Goal: Information Seeking & Learning: Learn about a topic

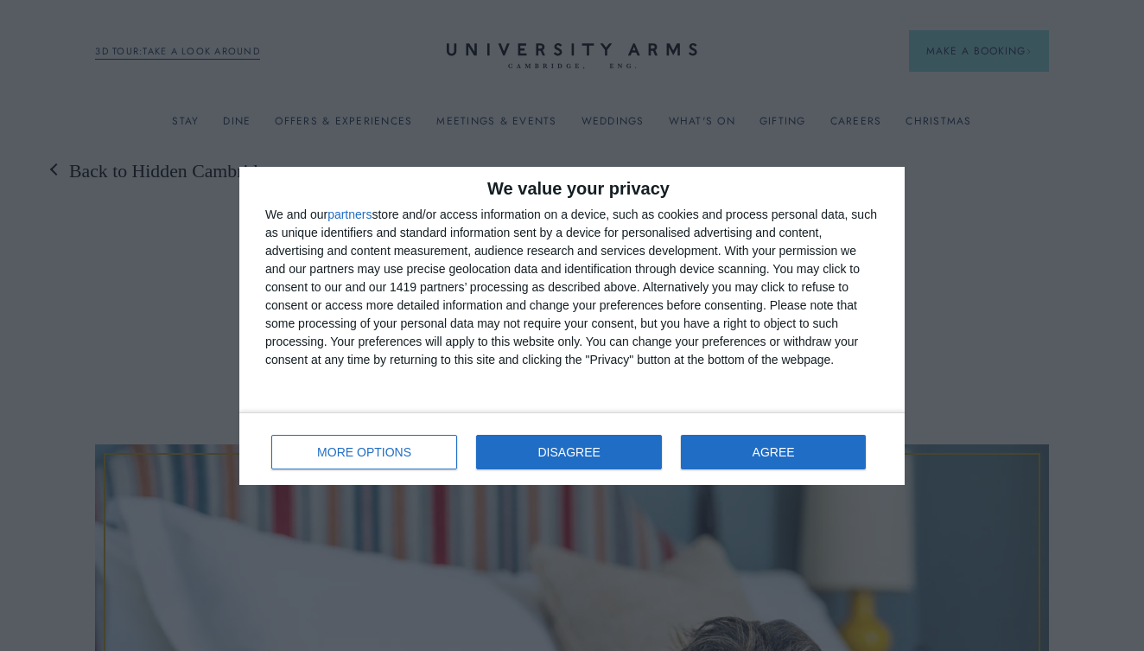
click at [533, 463] on button "DISAGREE" at bounding box center [569, 452] width 186 height 35
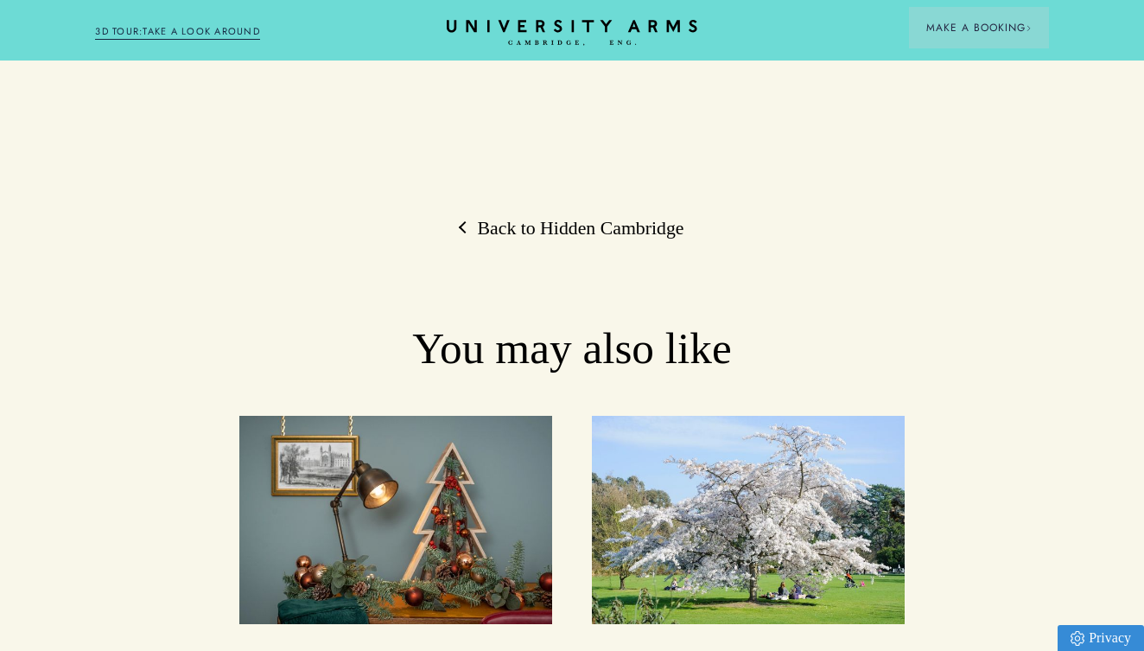
scroll to position [5482, 0]
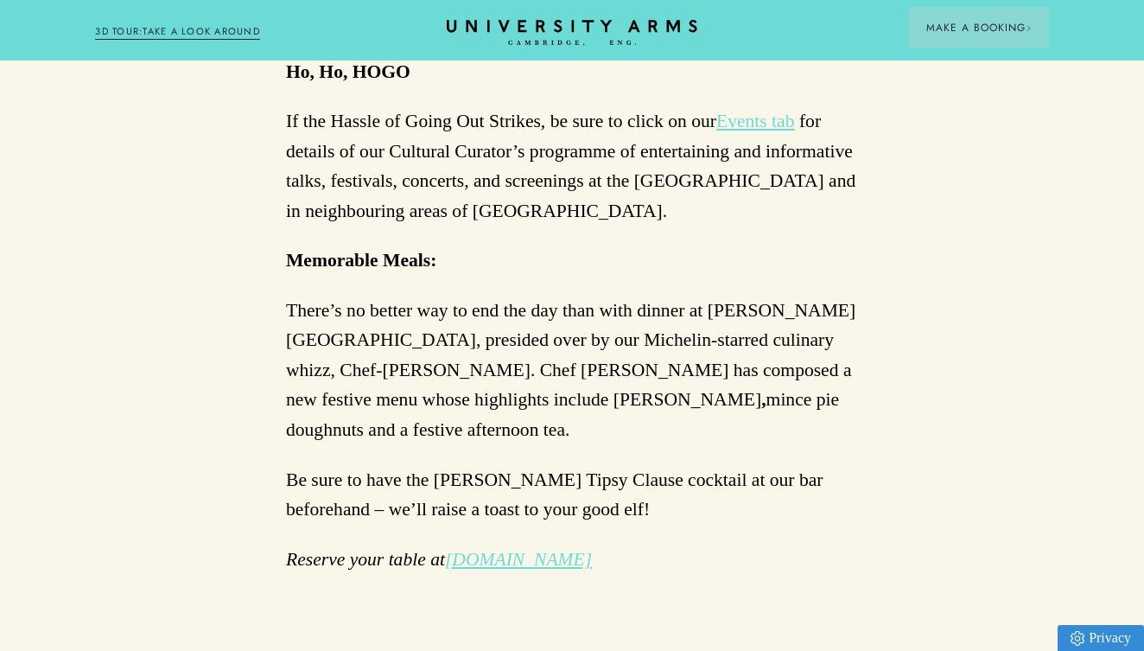
scroll to position [3826, 0]
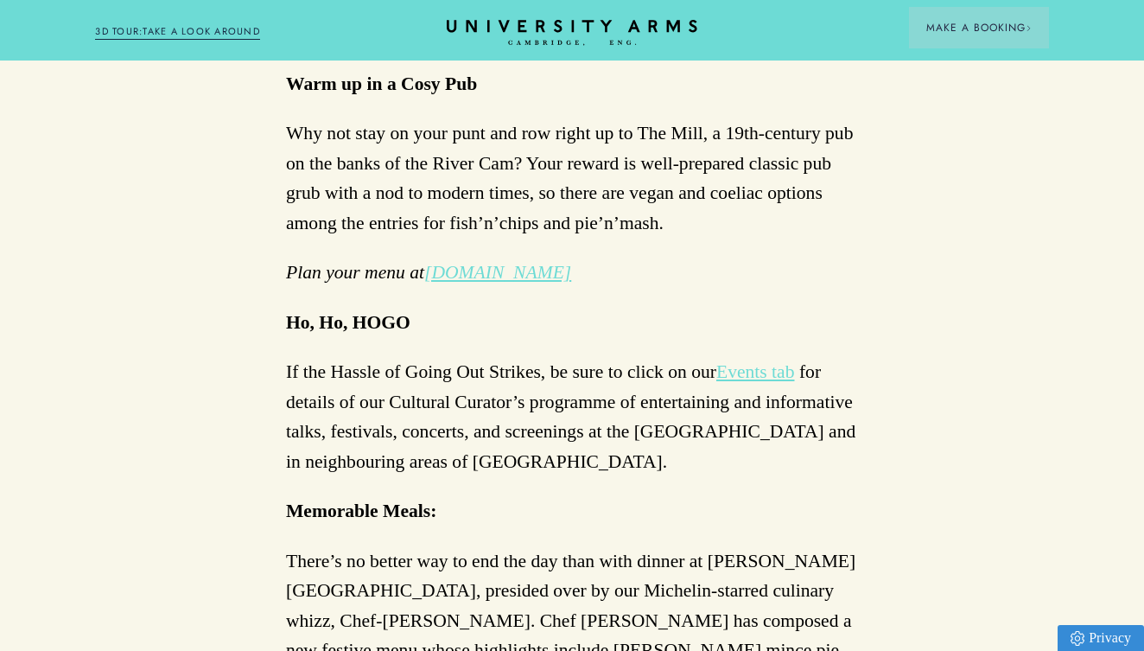
click at [759, 361] on link "Events tab" at bounding box center [756, 371] width 79 height 21
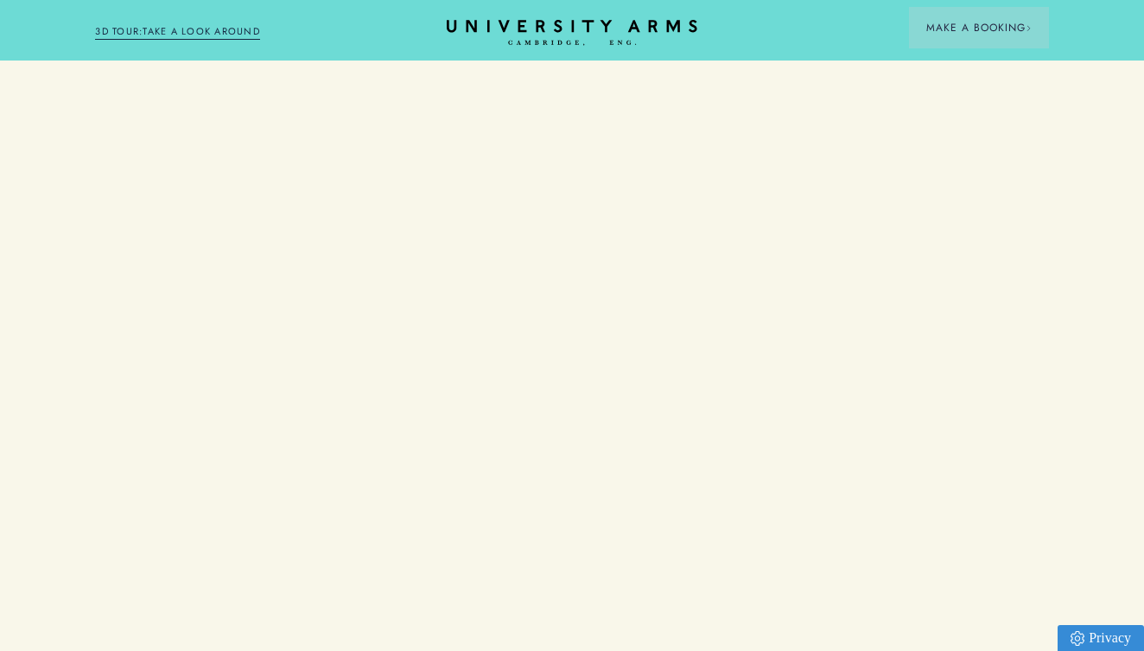
scroll to position [5482, 0]
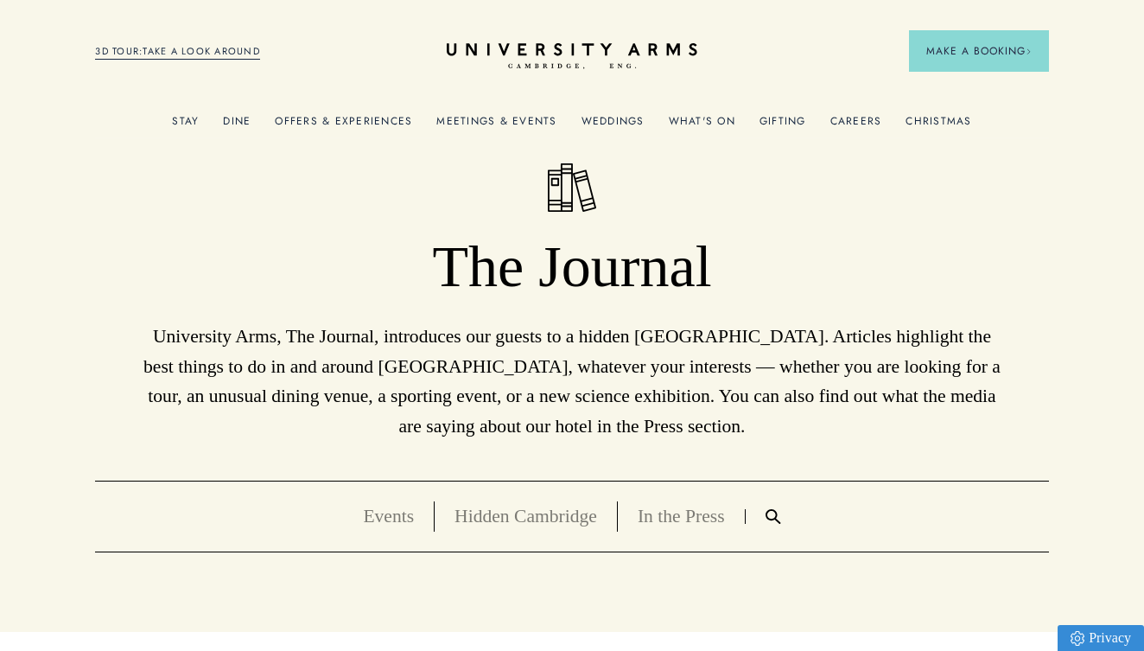
click at [527, 123] on link "Meetings & Events" at bounding box center [497, 126] width 120 height 22
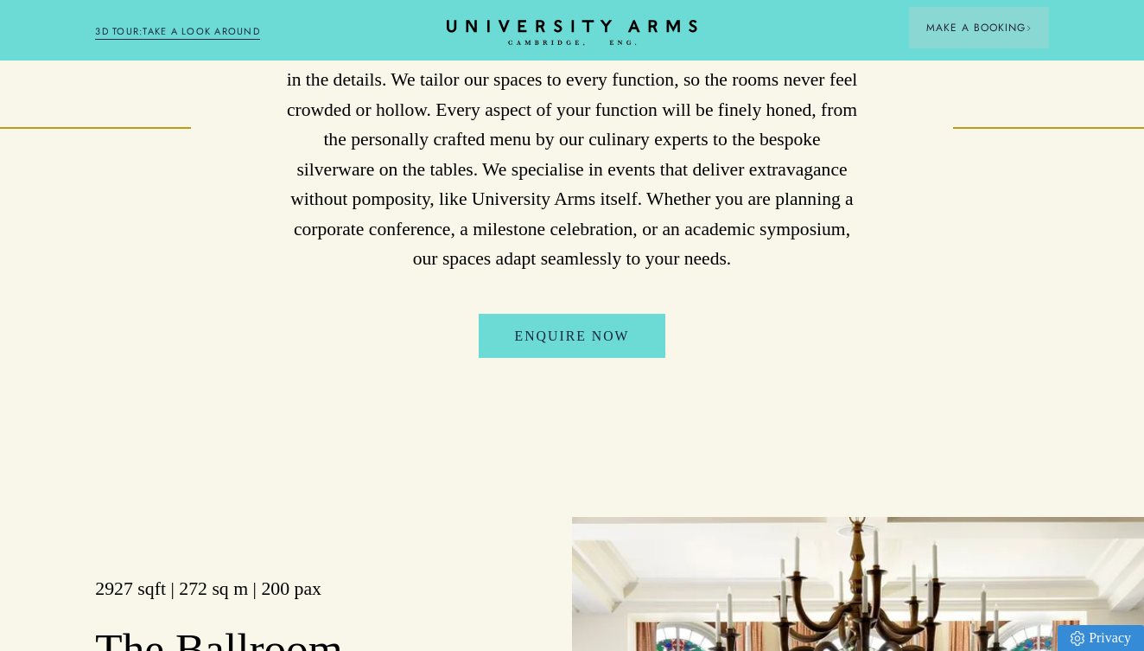
scroll to position [1205, 0]
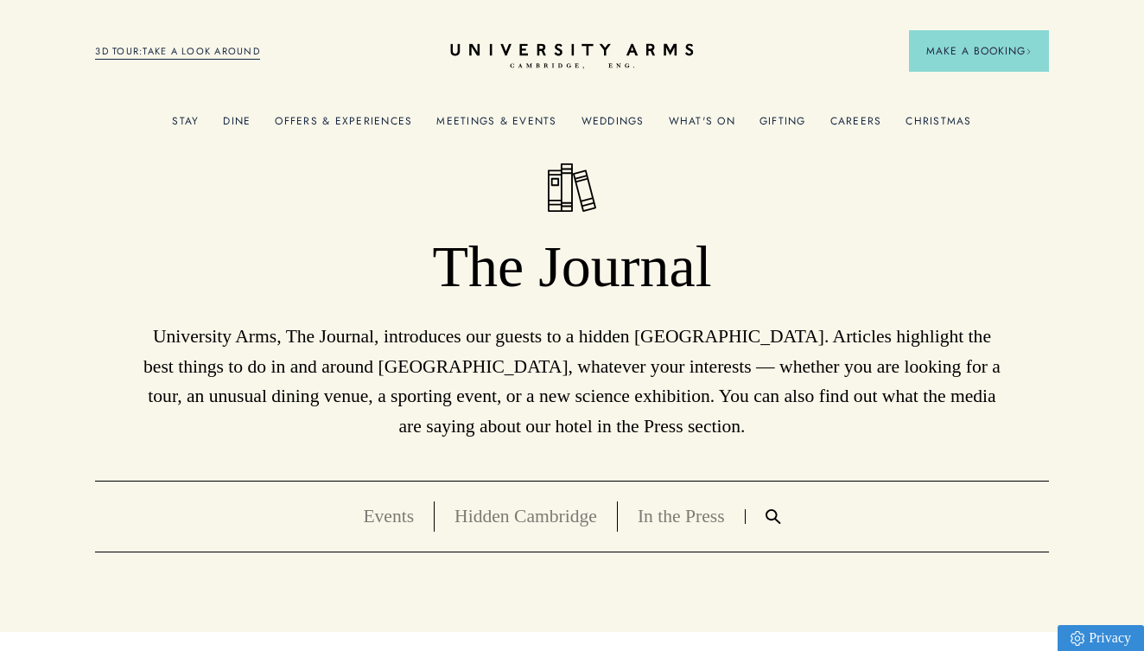
click at [619, 44] on icon "CAMBRIDGE’S LEADING LUXURY HOTEL SINCE [DATE]" at bounding box center [571, 56] width 243 height 26
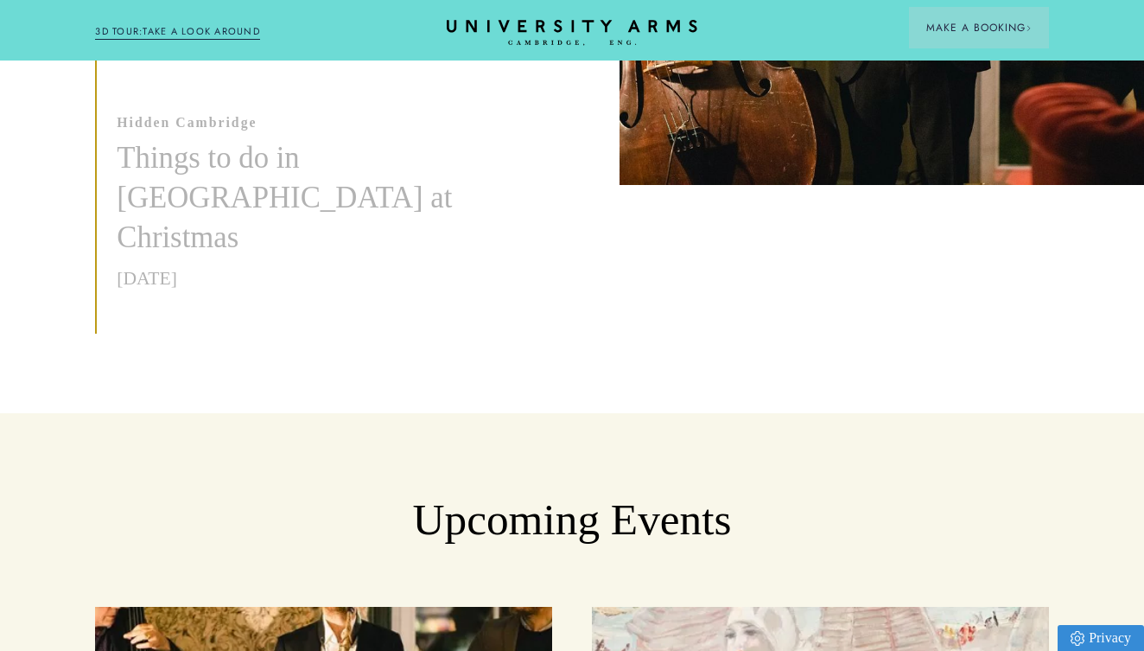
scroll to position [978, 0]
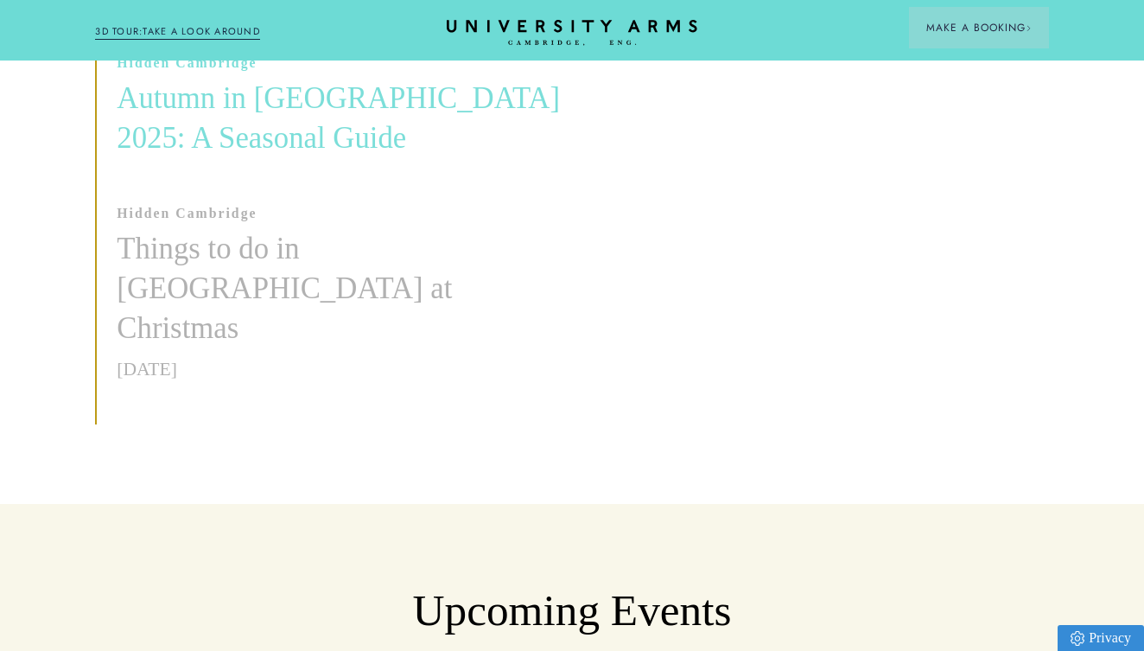
click at [254, 115] on h3 "Autumn in [GEOGRAPHIC_DATA] 2025: A Seasonal Guide" at bounding box center [348, 119] width 463 height 80
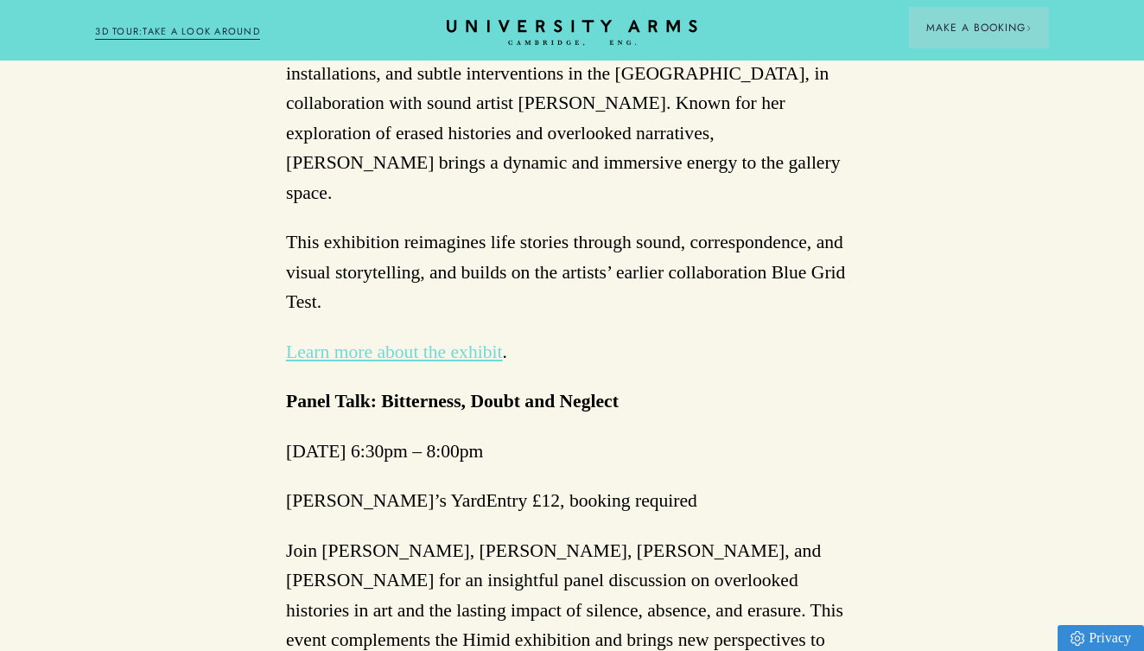
scroll to position [4195, 0]
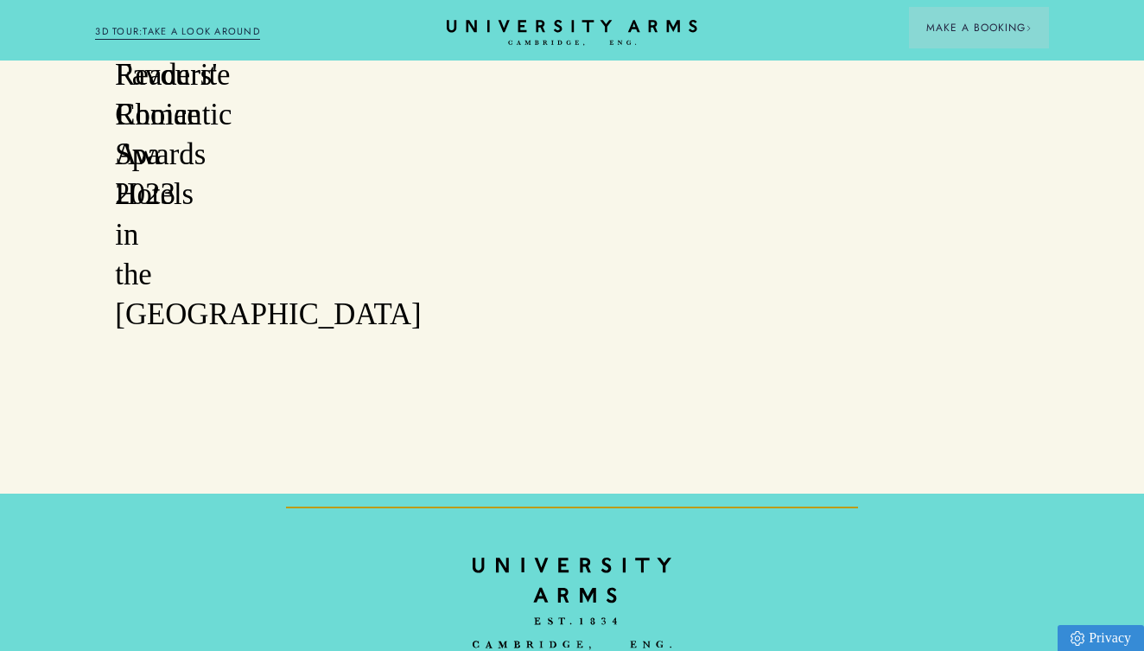
scroll to position [978, 0]
